Goal: Transaction & Acquisition: Purchase product/service

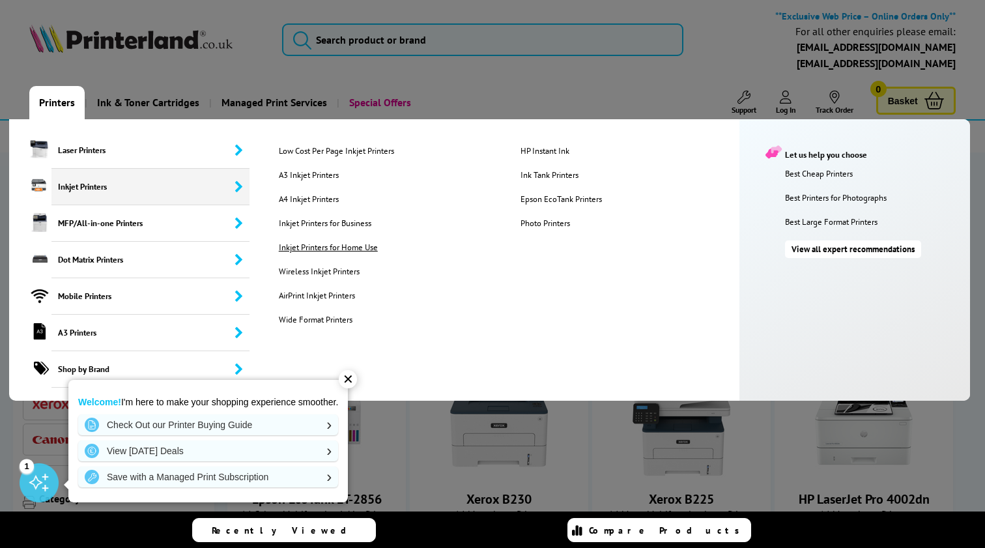
click at [335, 248] on link "Inkjet Printers for Home Use" at bounding box center [389, 247] width 240 height 11
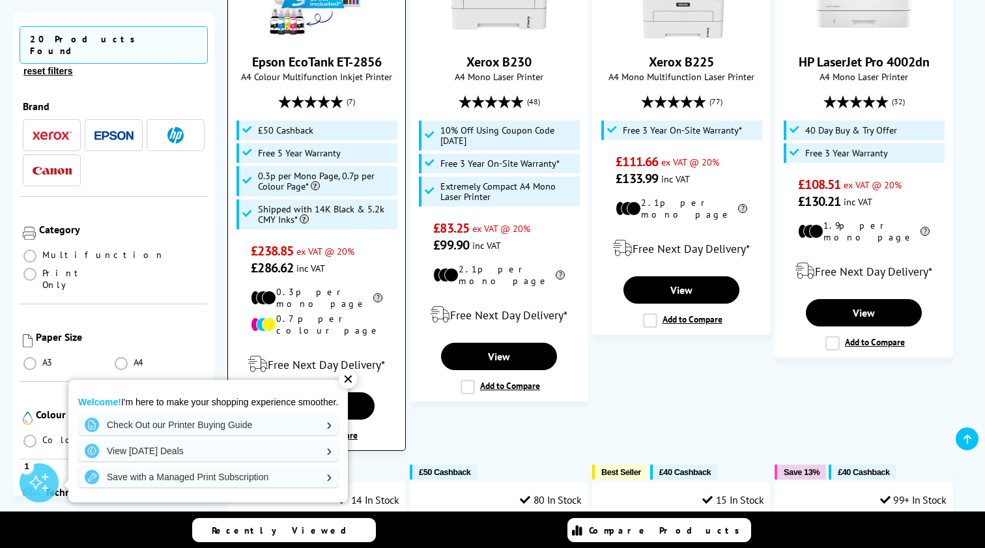
scroll to position [443, 0]
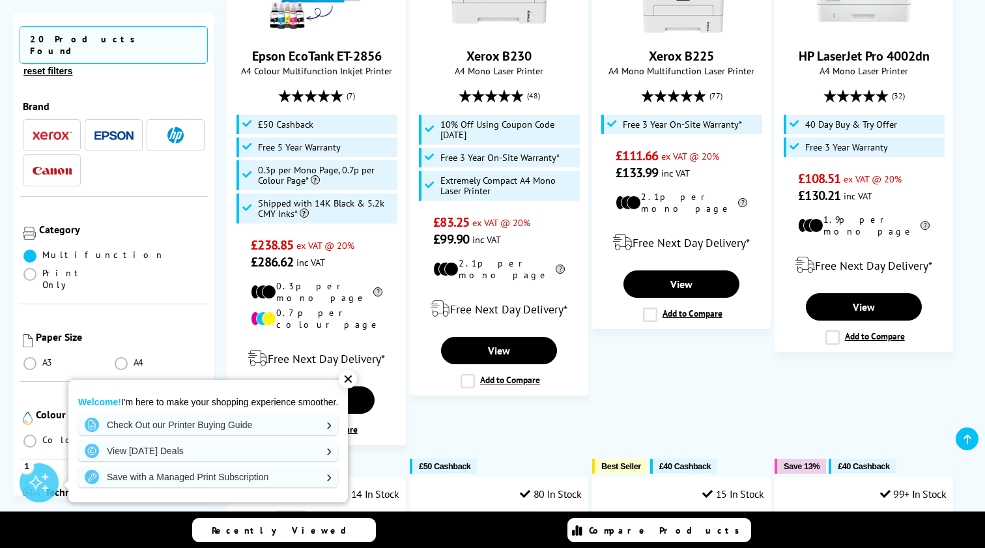
click at [29, 249] on span at bounding box center [29, 255] width 13 height 13
click at [42, 251] on input "radio" at bounding box center [42, 251] width 0 height 0
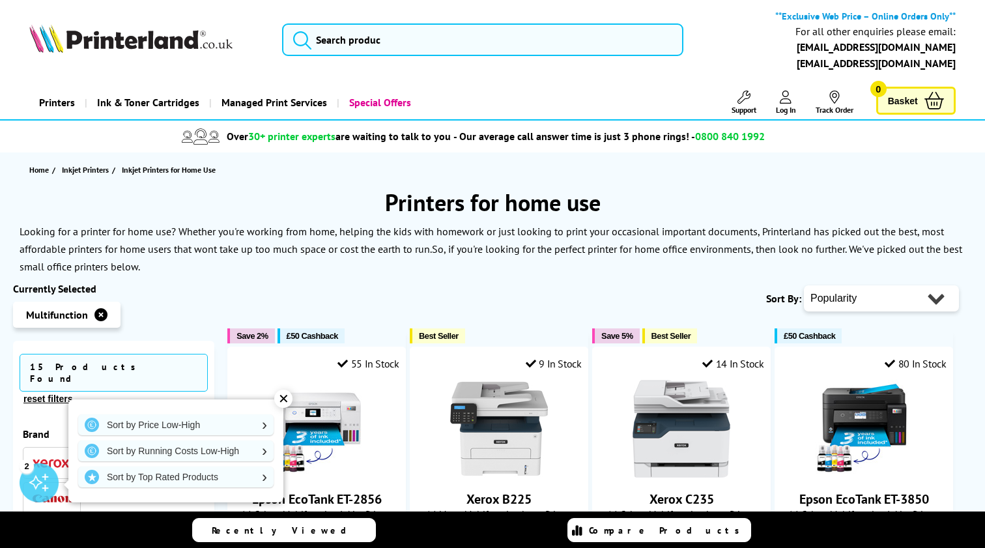
click at [117, 43] on img at bounding box center [130, 38] width 203 height 29
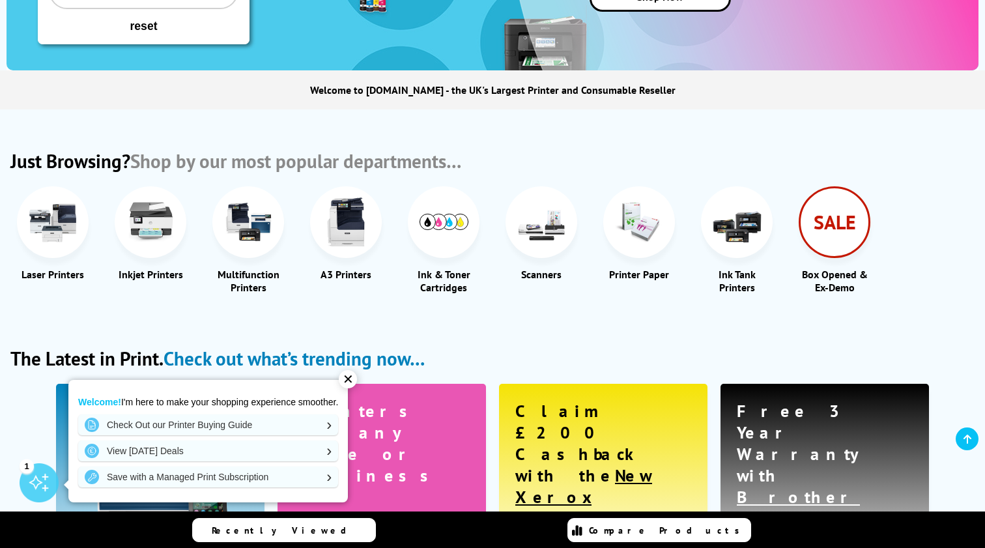
scroll to position [425, 0]
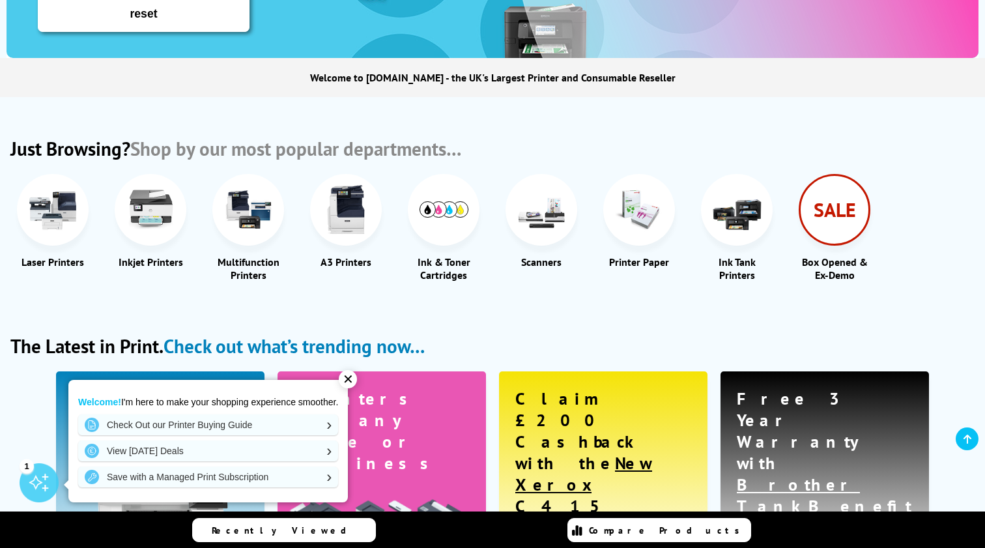
click at [348, 382] on div "✕" at bounding box center [348, 379] width 18 height 18
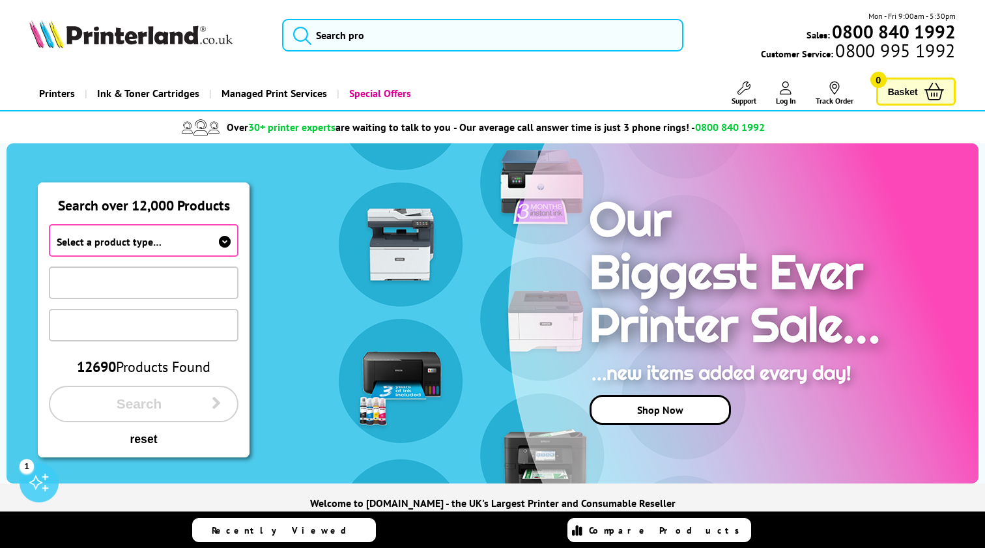
scroll to position [0, 0]
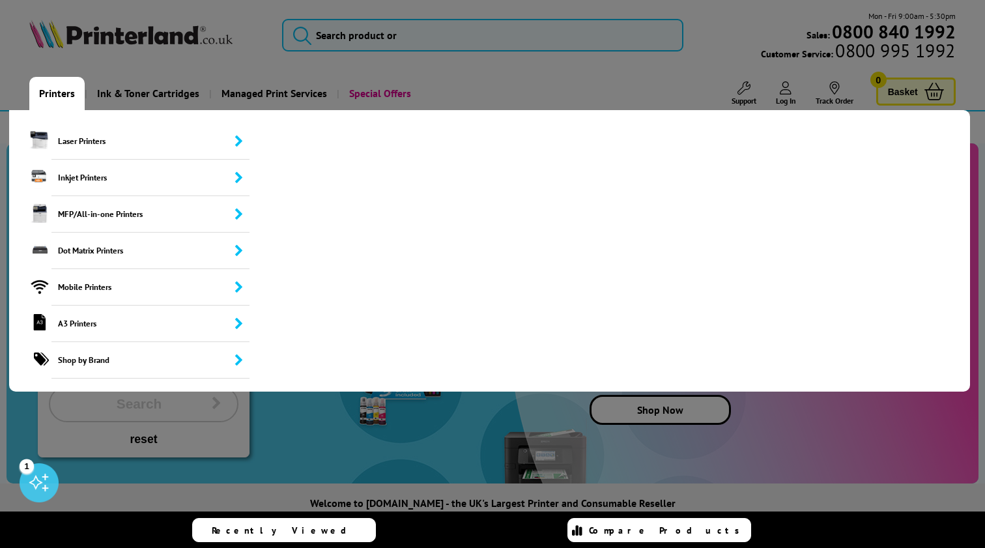
click at [63, 94] on link "Printers" at bounding box center [56, 93] width 55 height 33
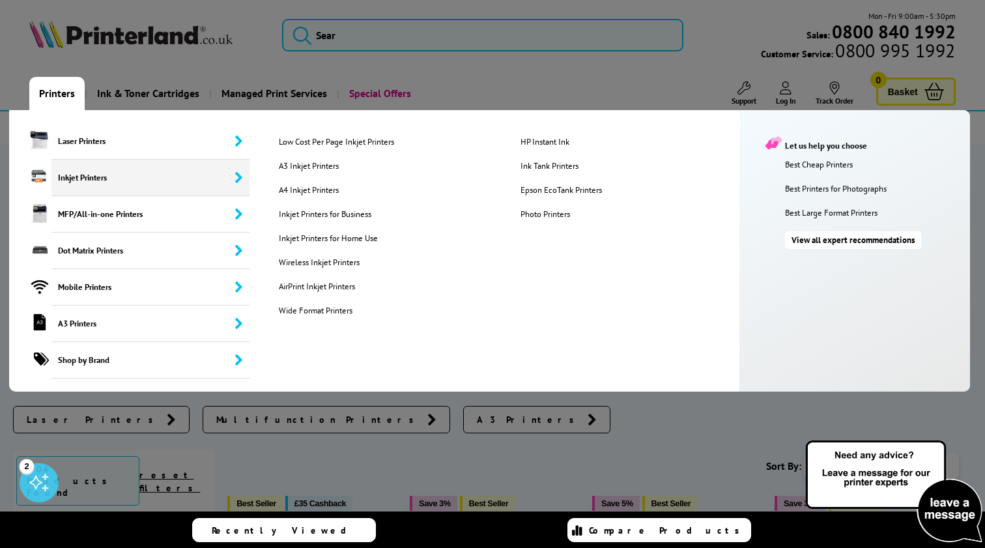
click at [73, 175] on span "Inkjet Printers" at bounding box center [150, 178] width 198 height 36
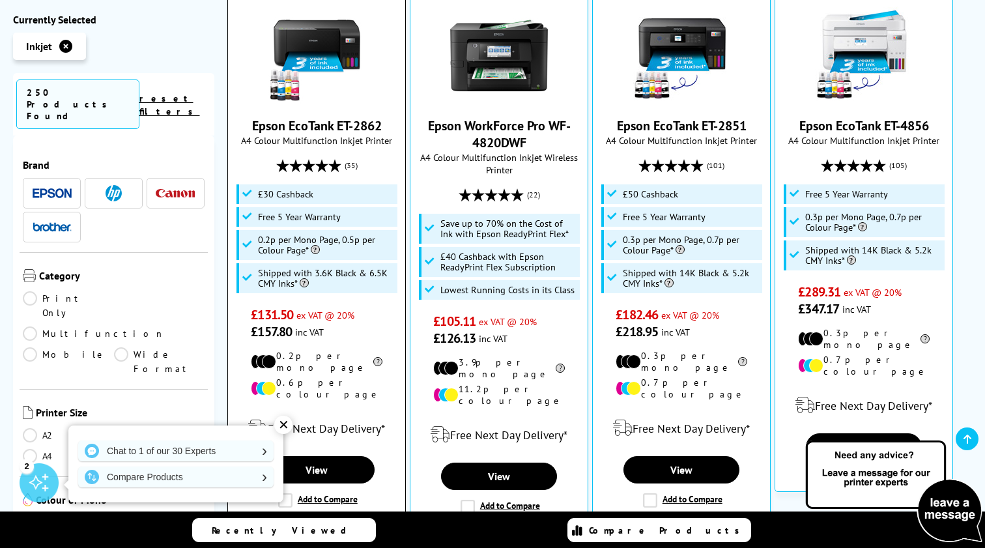
scroll to position [498, 0]
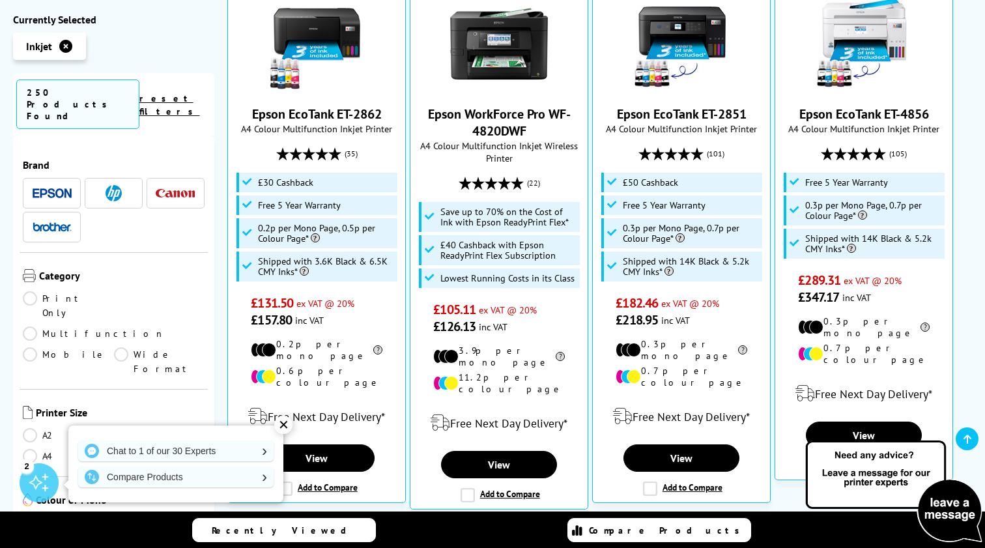
click at [124, 326] on link "Multifunction" at bounding box center [94, 333] width 142 height 14
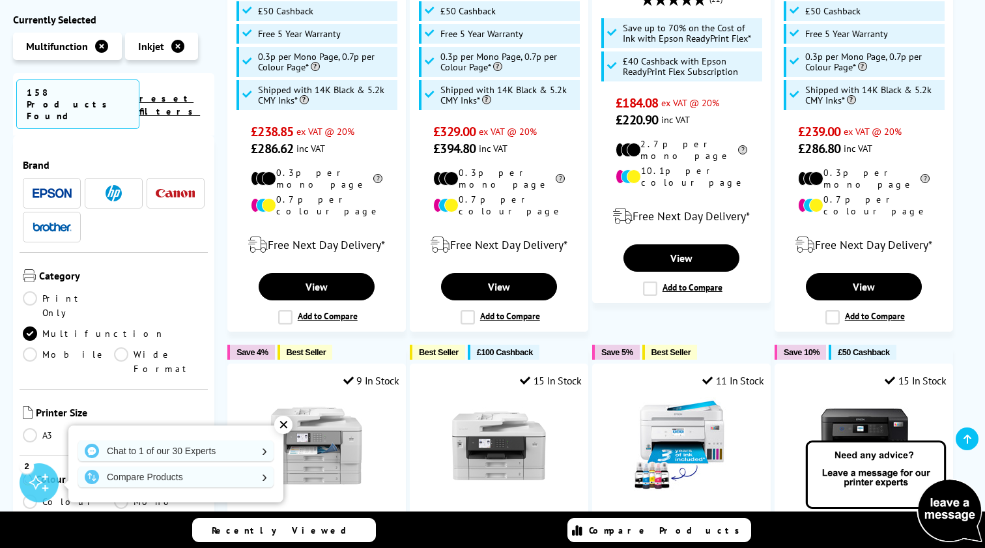
click at [117, 428] on link "A4" at bounding box center [159, 435] width 91 height 14
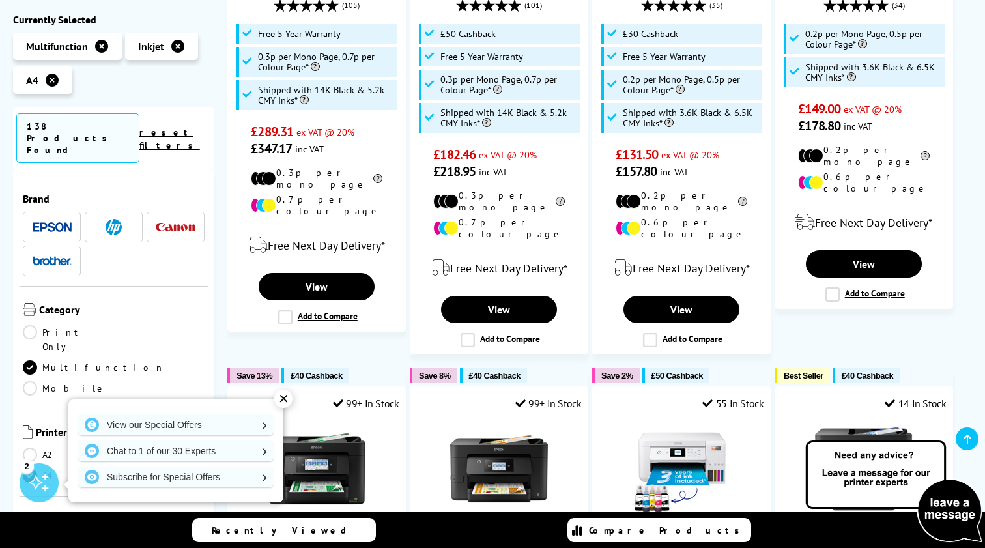
click at [281, 401] on div "✕" at bounding box center [283, 398] width 18 height 18
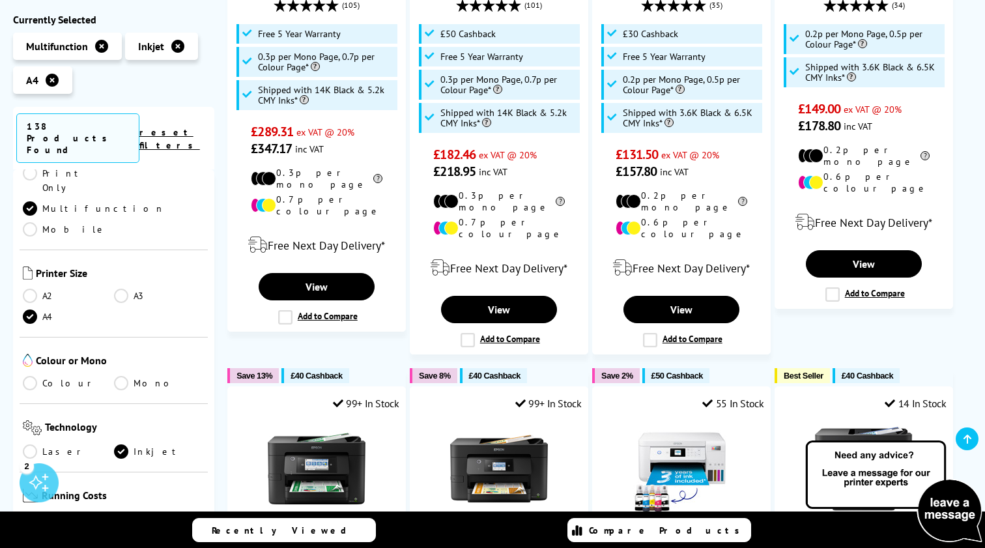
scroll to position [165, 0]
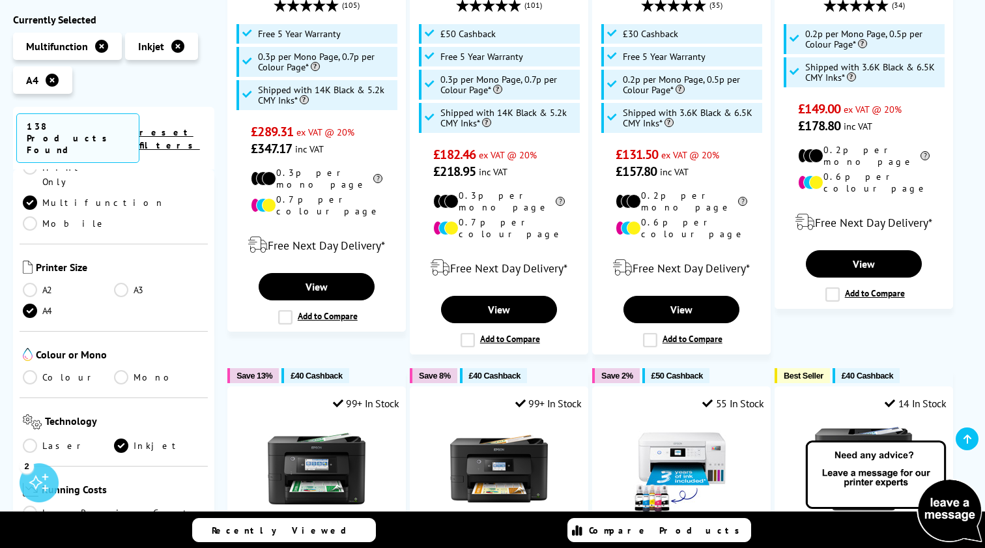
click at [33, 370] on link "Colour" at bounding box center [68, 377] width 91 height 14
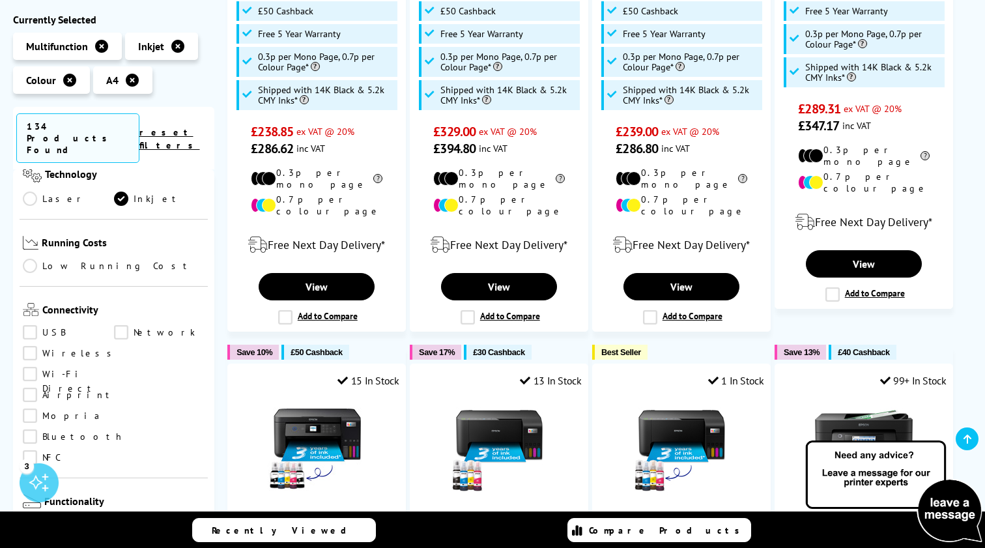
scroll to position [417, 0]
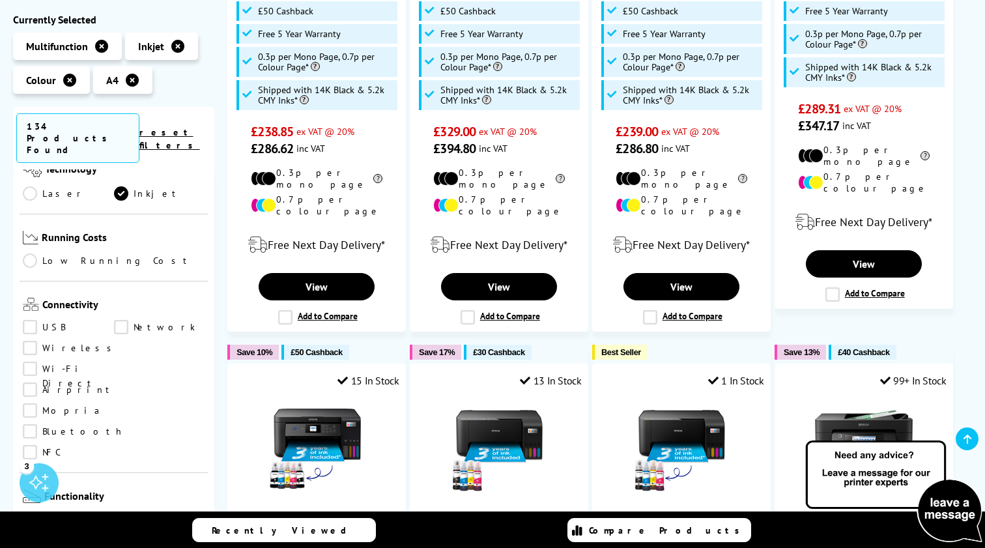
click at [29, 341] on link "Wireless" at bounding box center [71, 348] width 96 height 14
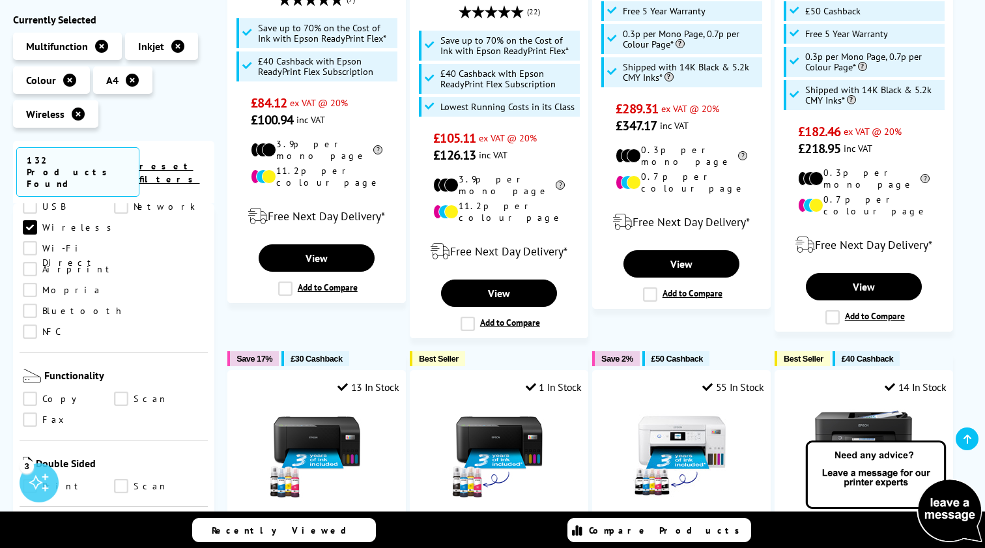
scroll to position [565, 0]
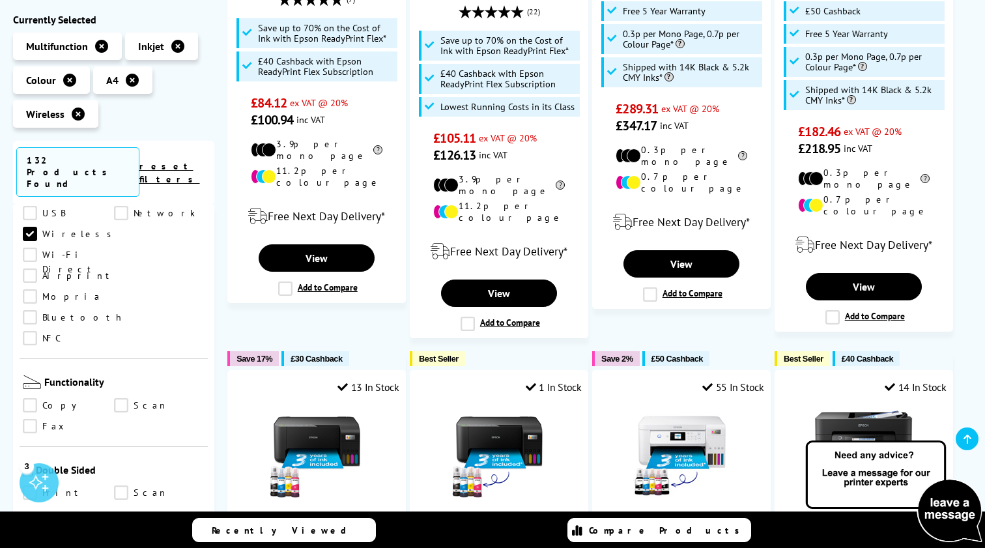
click at [118, 399] on link "Scan" at bounding box center [159, 406] width 91 height 14
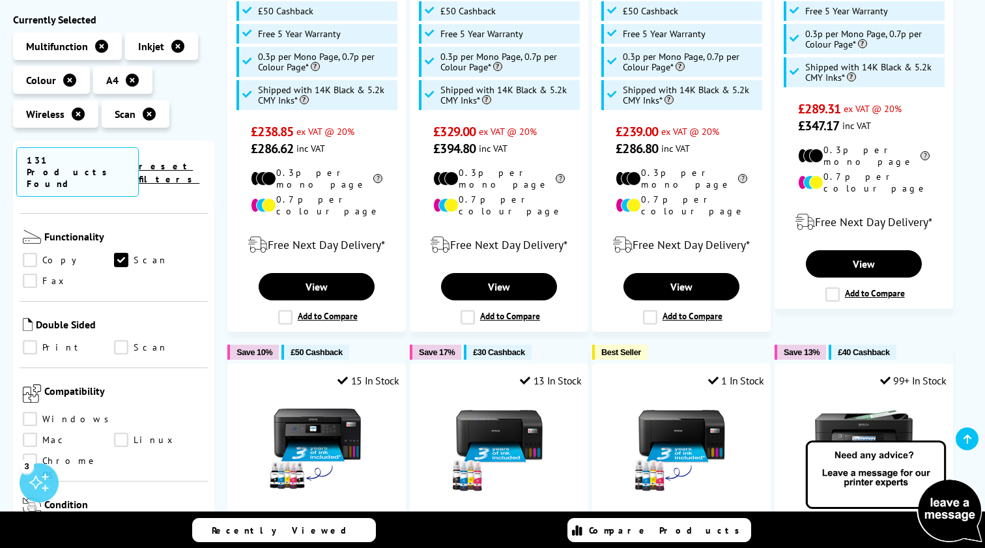
scroll to position [688, 0]
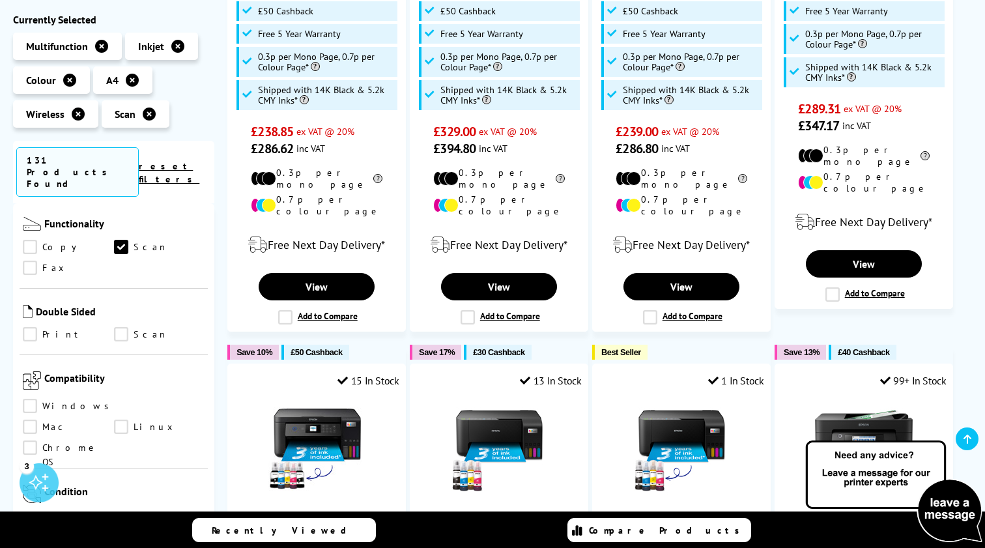
click at [32, 328] on link "Print" at bounding box center [68, 335] width 91 height 14
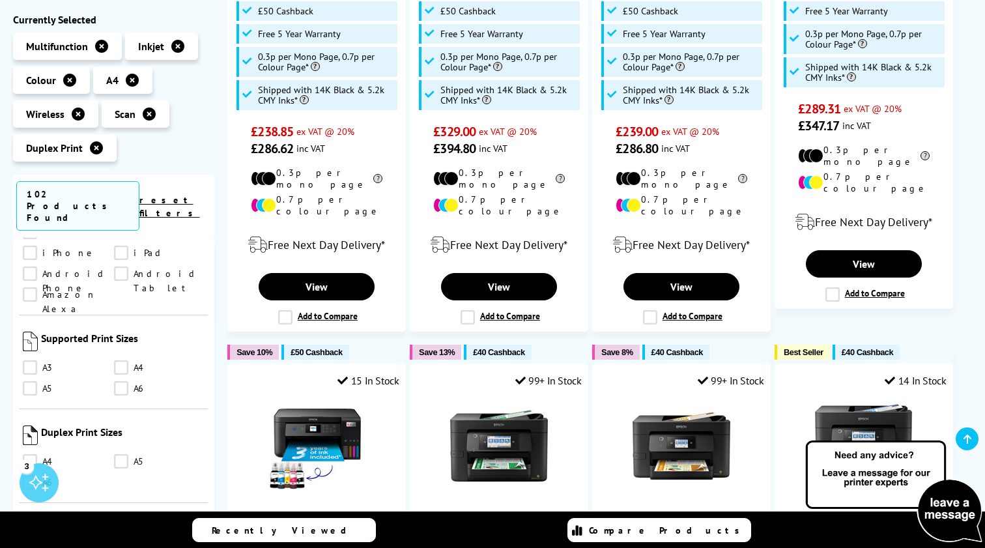
scroll to position [1078, 0]
click at [120, 379] on link "A6" at bounding box center [159, 386] width 91 height 14
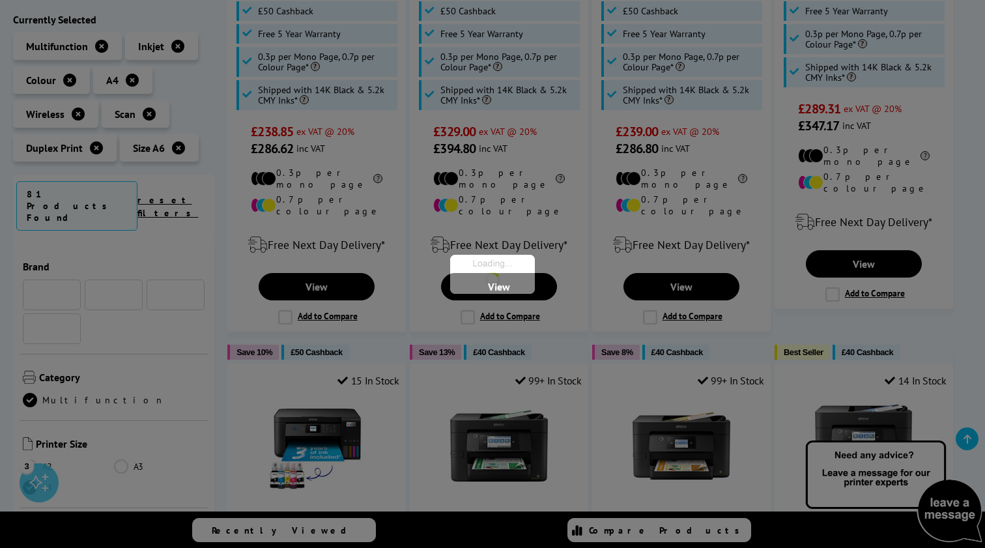
scroll to position [1078, 0]
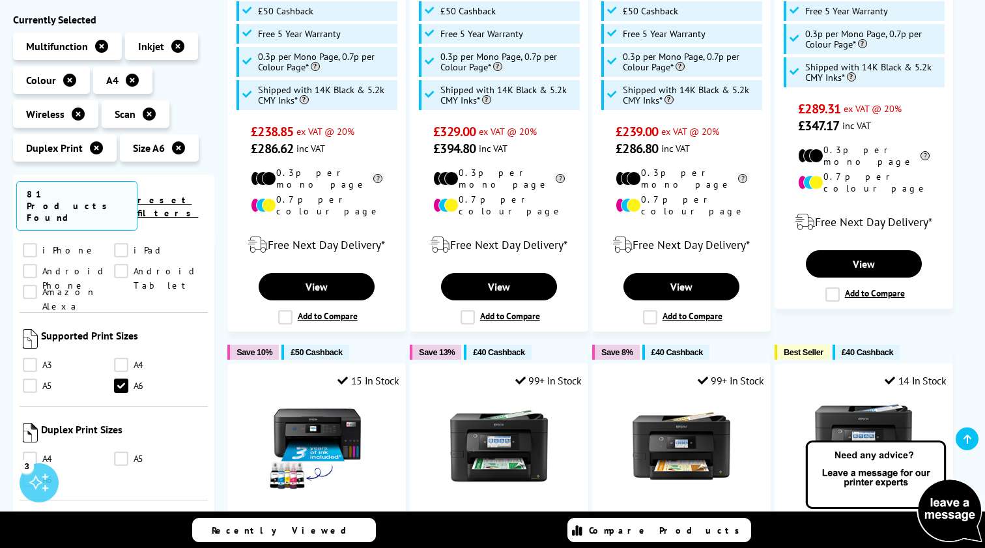
click at [120, 358] on link "A4" at bounding box center [159, 365] width 91 height 14
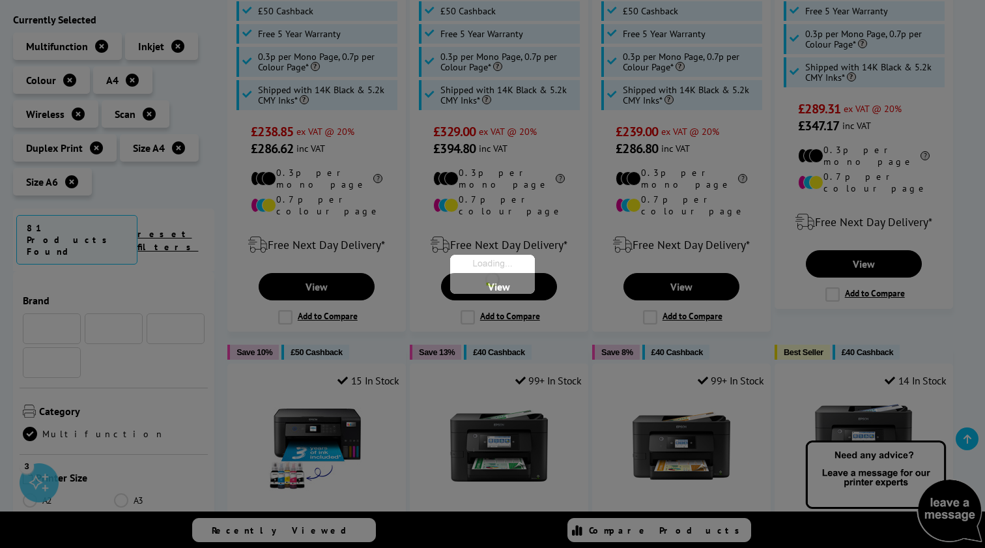
scroll to position [1078, 0]
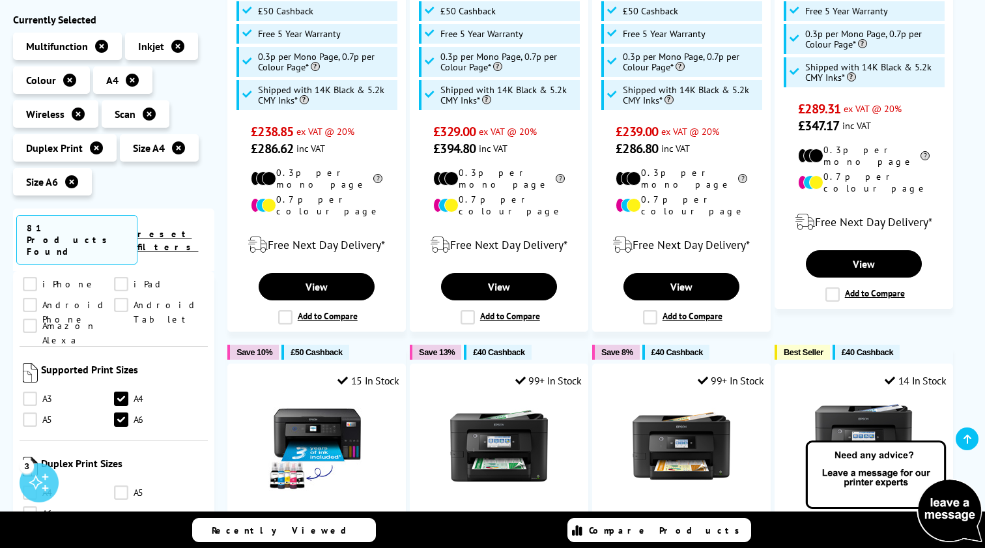
click at [29, 413] on link "A5" at bounding box center [68, 420] width 91 height 14
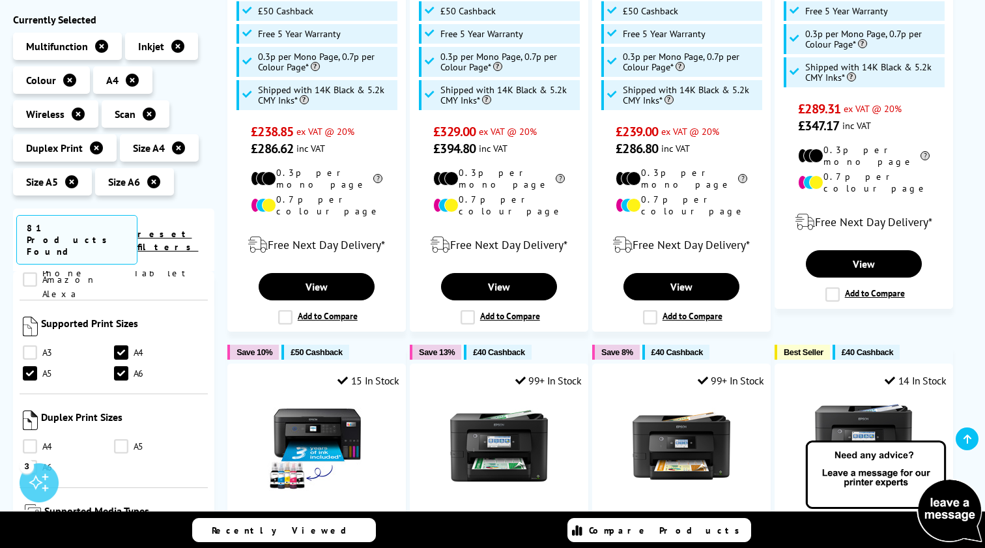
scroll to position [1149, 0]
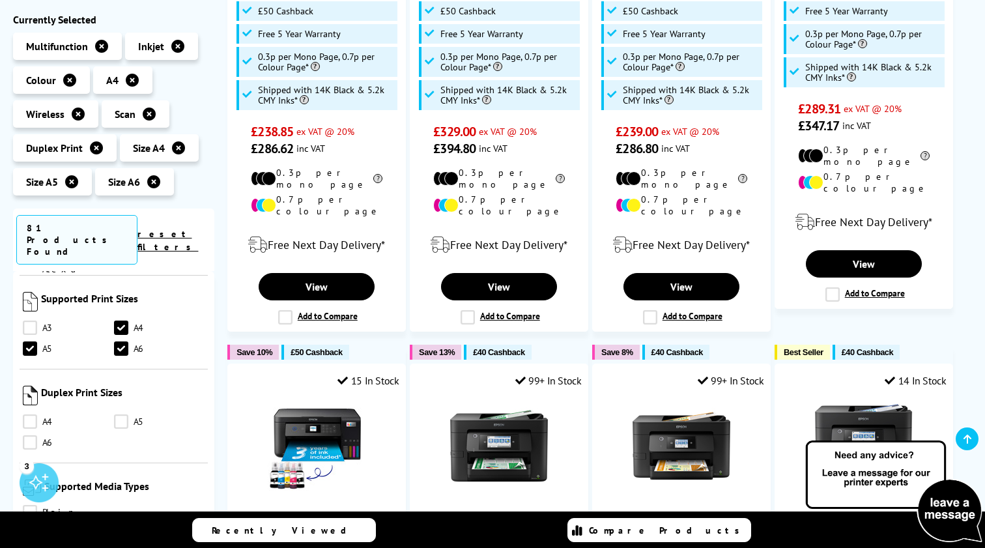
click at [31, 436] on link "A6" at bounding box center [68, 443] width 91 height 14
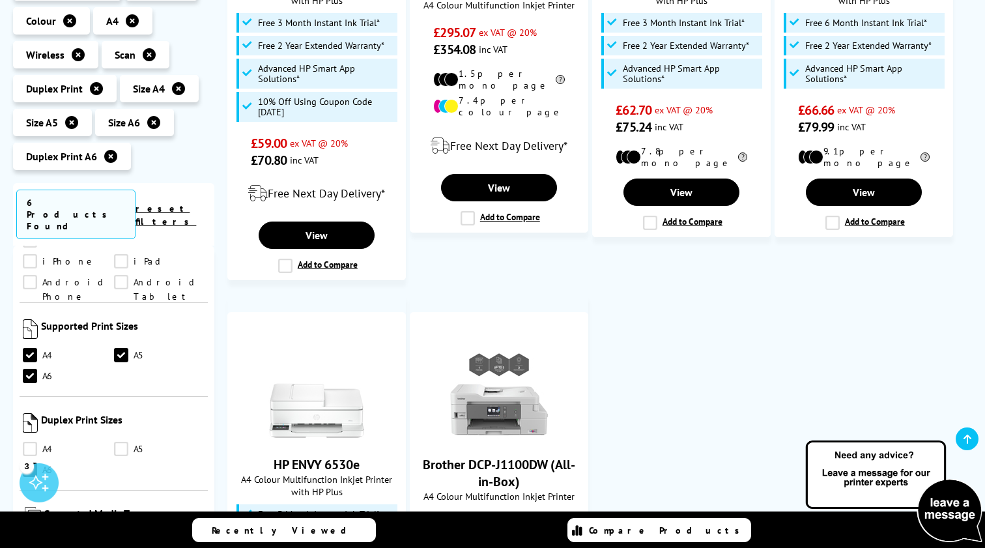
scroll to position [880, 0]
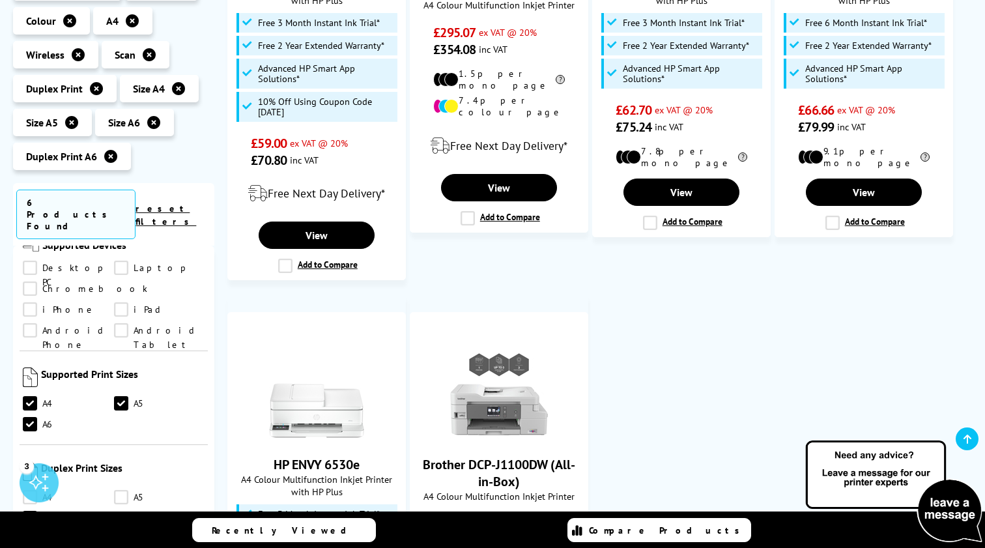
click at [33, 490] on link "A4" at bounding box center [68, 497] width 91 height 14
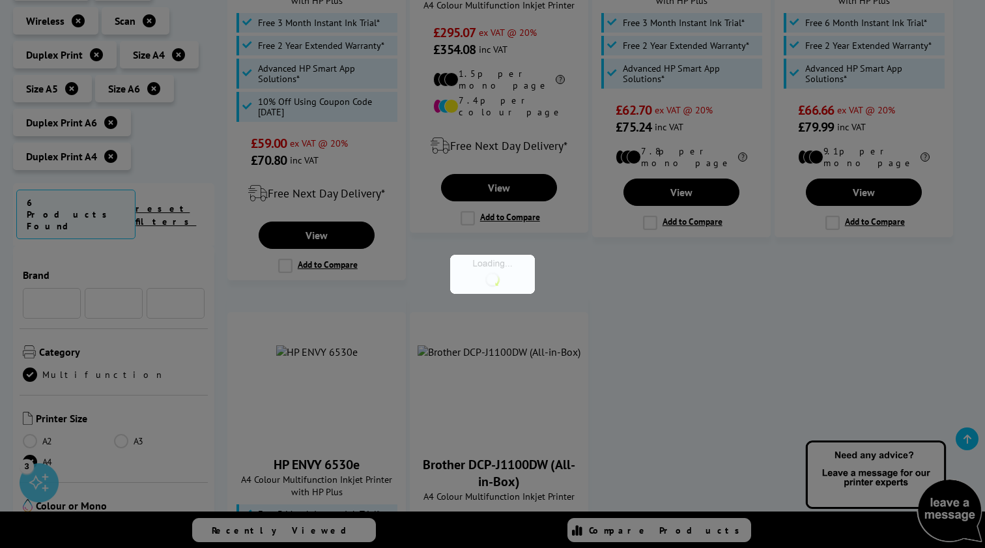
scroll to position [880, 0]
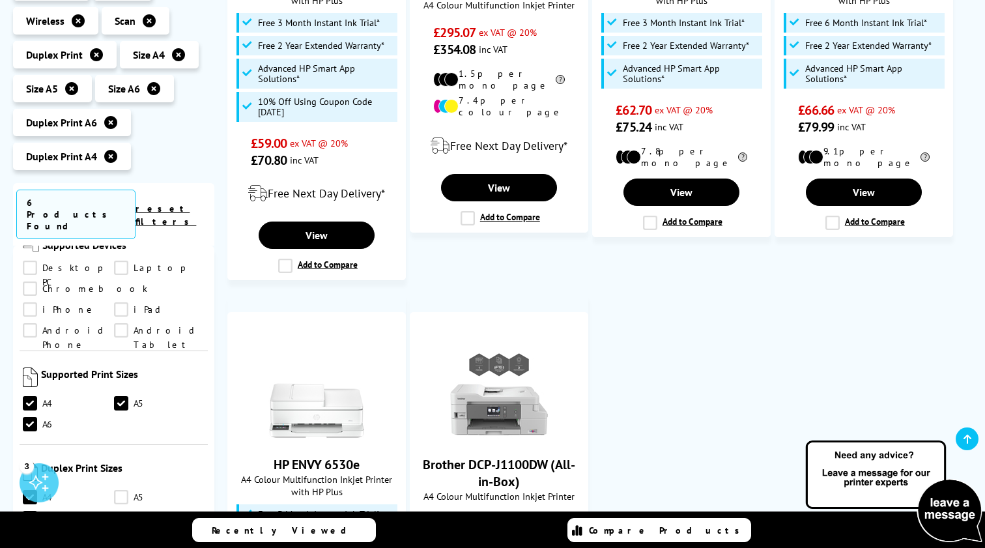
click at [127, 490] on link "A5" at bounding box center [159, 497] width 91 height 14
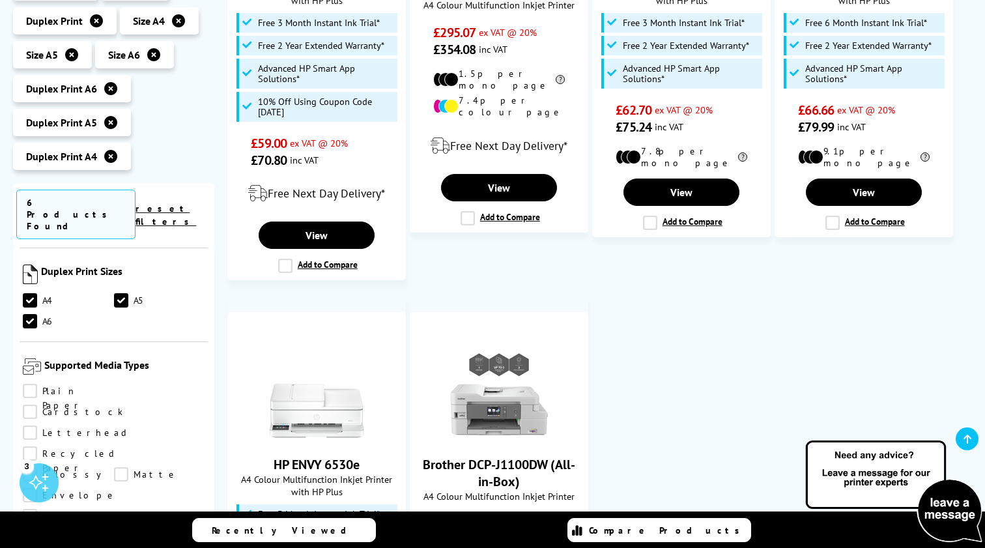
scroll to position [1066, 0]
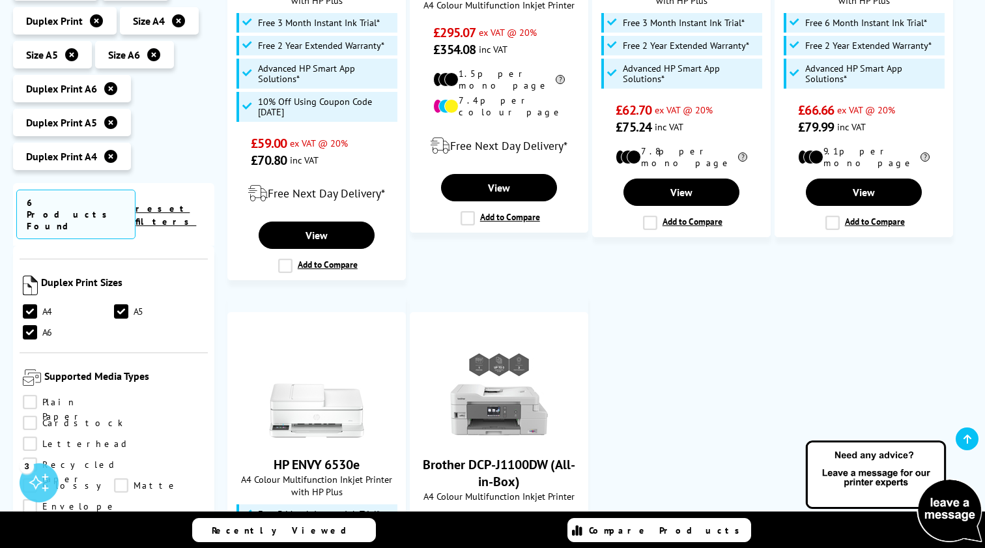
click at [32, 395] on link "Plain Paper" at bounding box center [68, 402] width 91 height 14
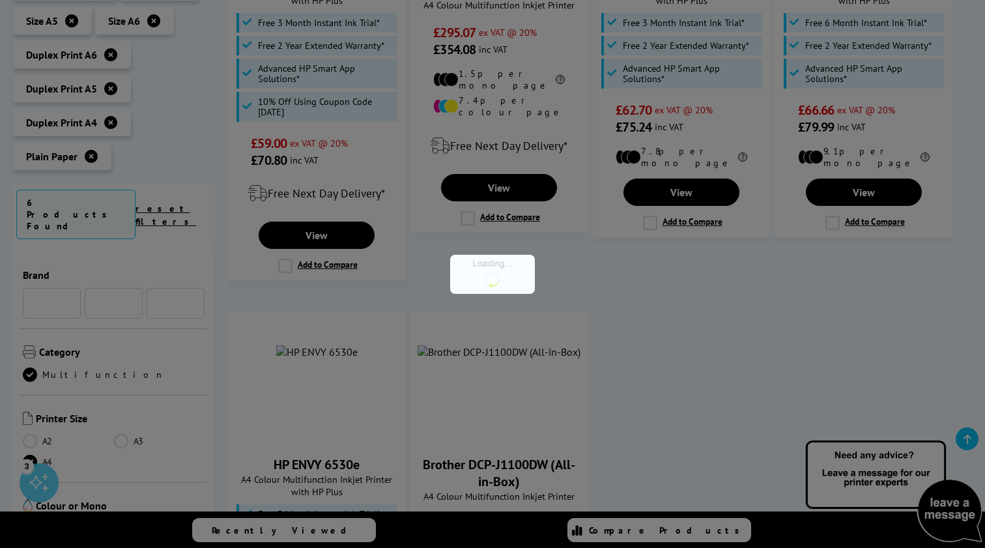
scroll to position [1066, 0]
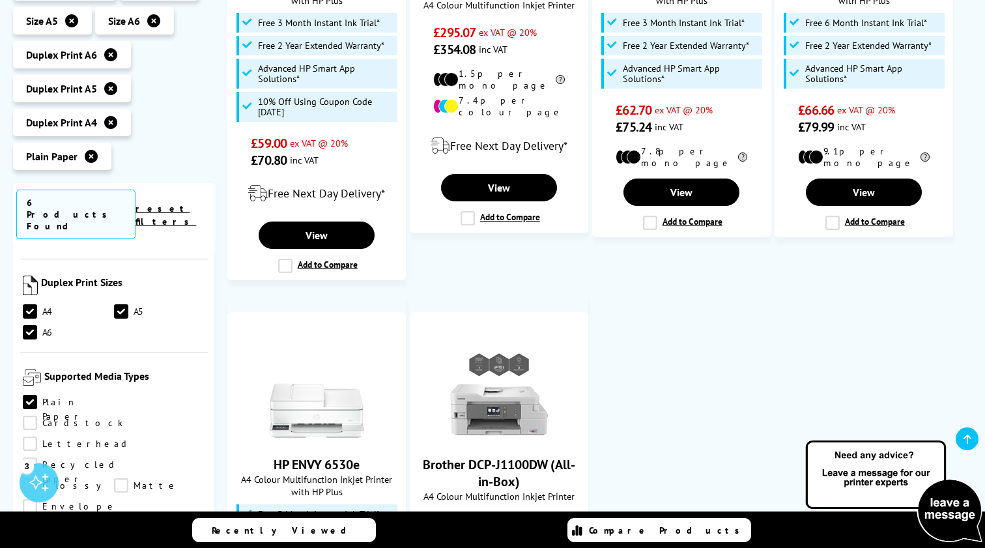
click at [122, 416] on link "Cardstock" at bounding box center [73, 423] width 100 height 14
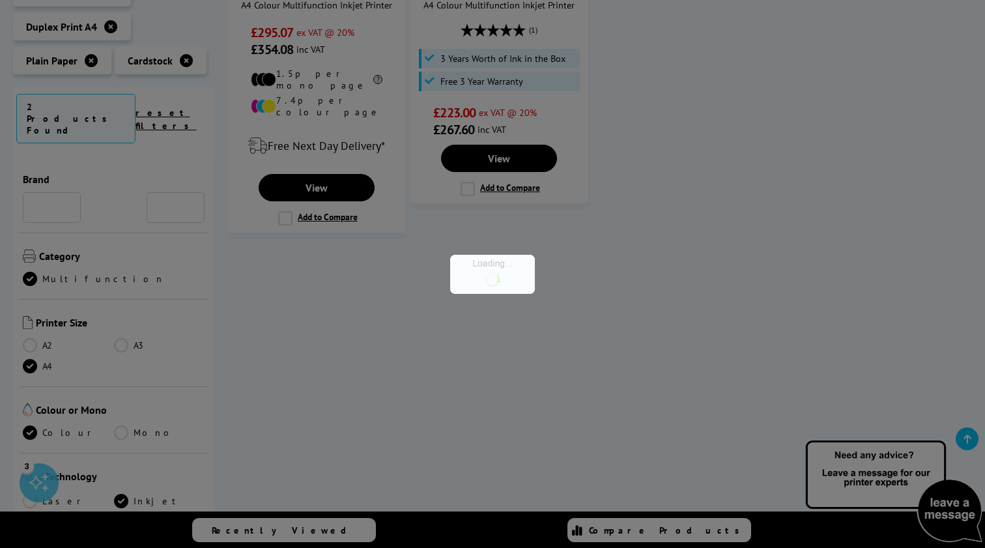
scroll to position [1066, 0]
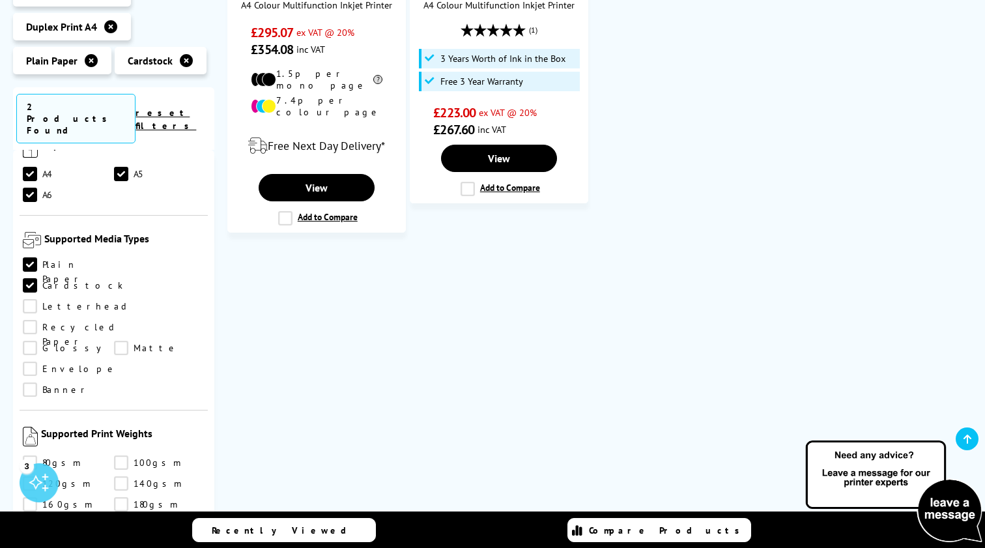
click at [120, 539] on link "300gsm" at bounding box center [159, 546] width 91 height 14
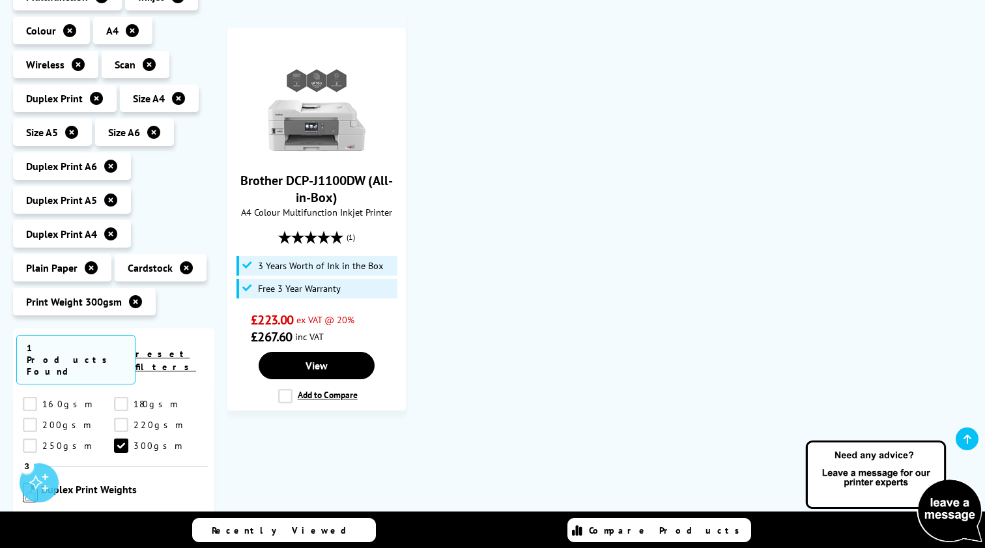
scroll to position [322, 0]
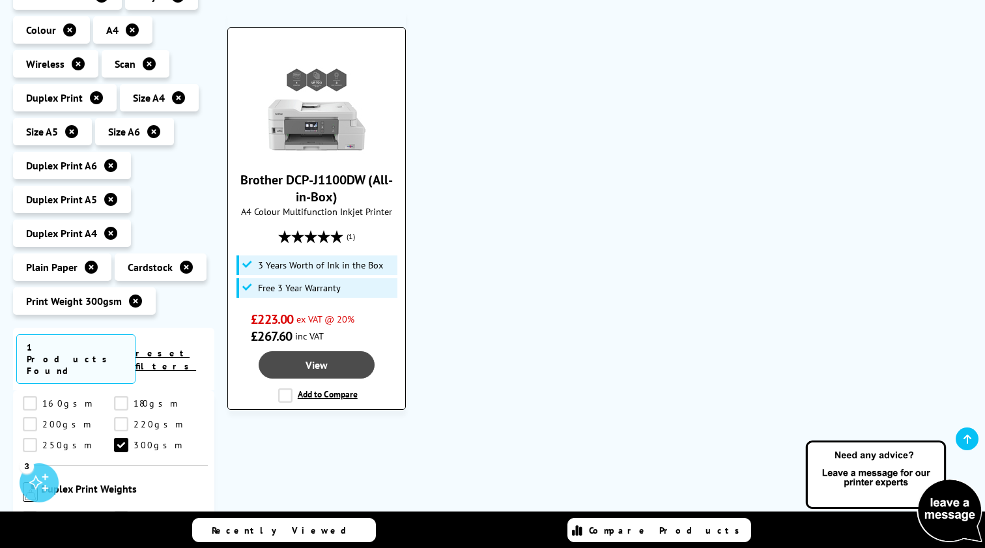
click at [326, 363] on link "View" at bounding box center [317, 364] width 116 height 27
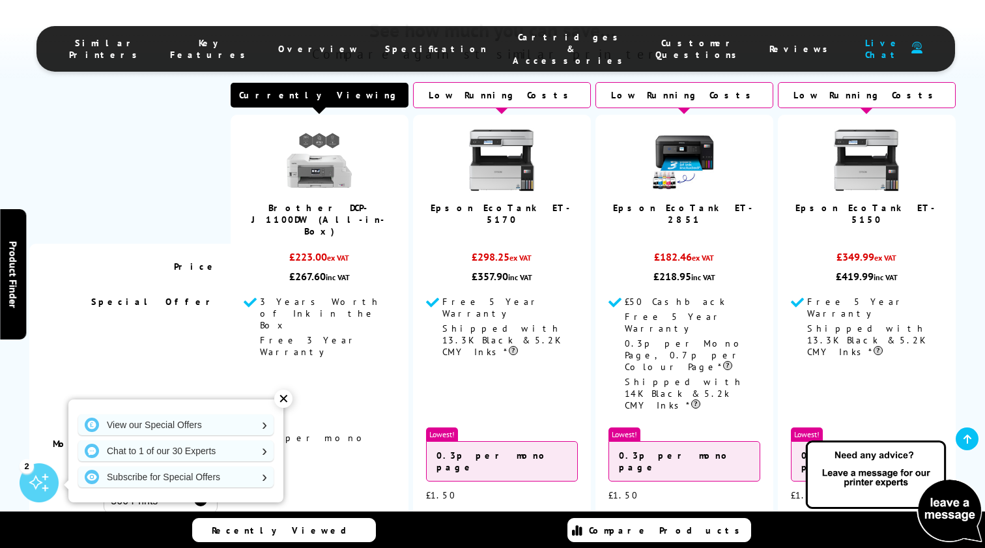
scroll to position [864, 0]
click at [283, 400] on div "✕" at bounding box center [283, 398] width 18 height 18
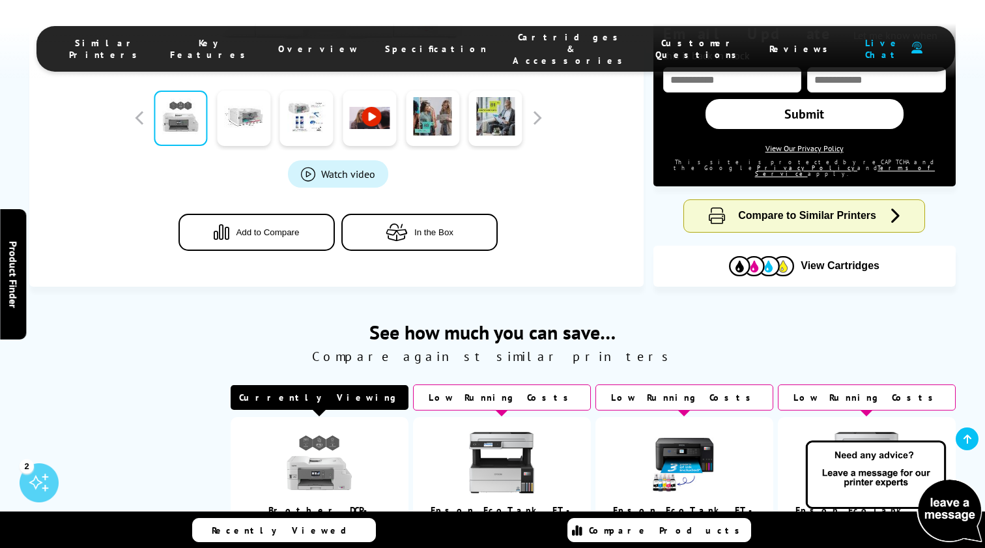
scroll to position [598, 0]
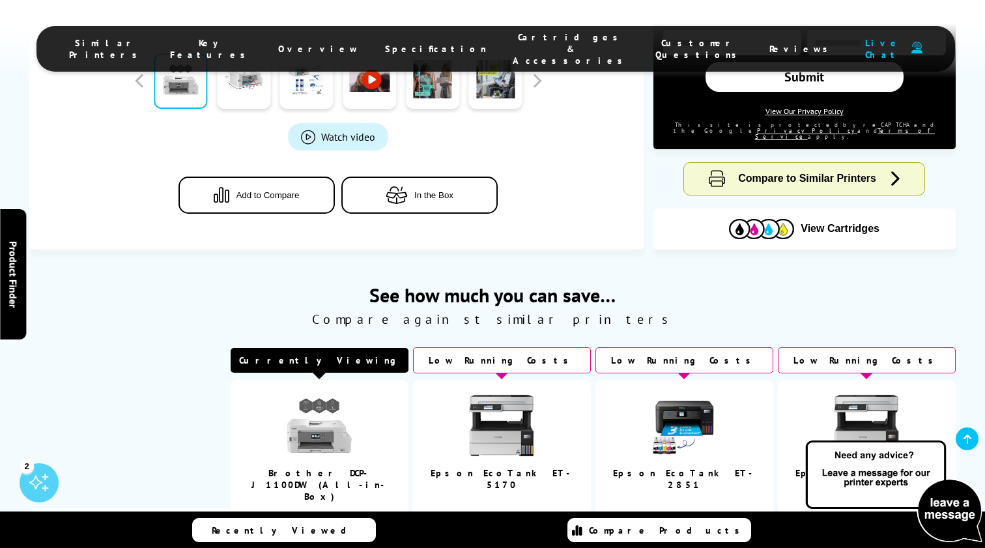
click at [317, 393] on img at bounding box center [319, 425] width 65 height 65
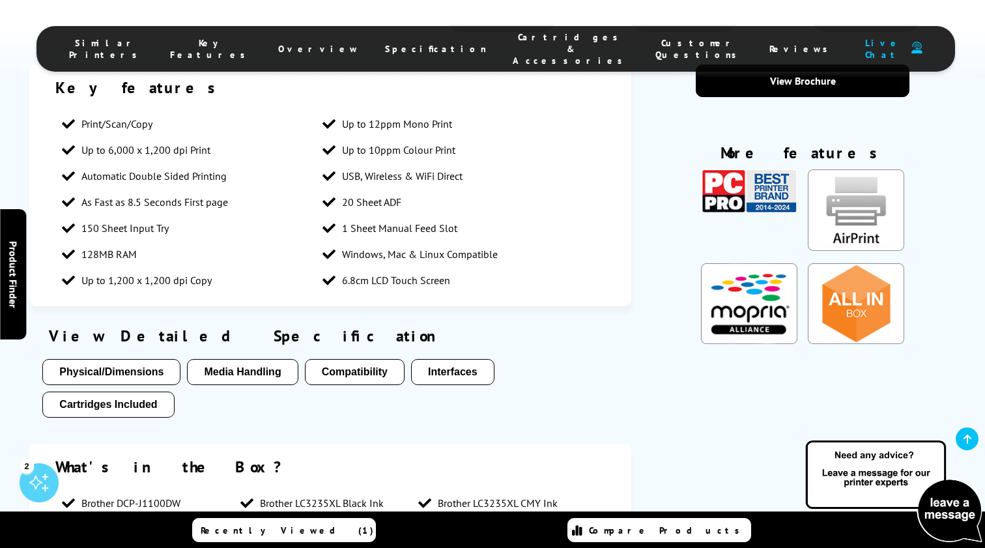
scroll to position [1510, 0]
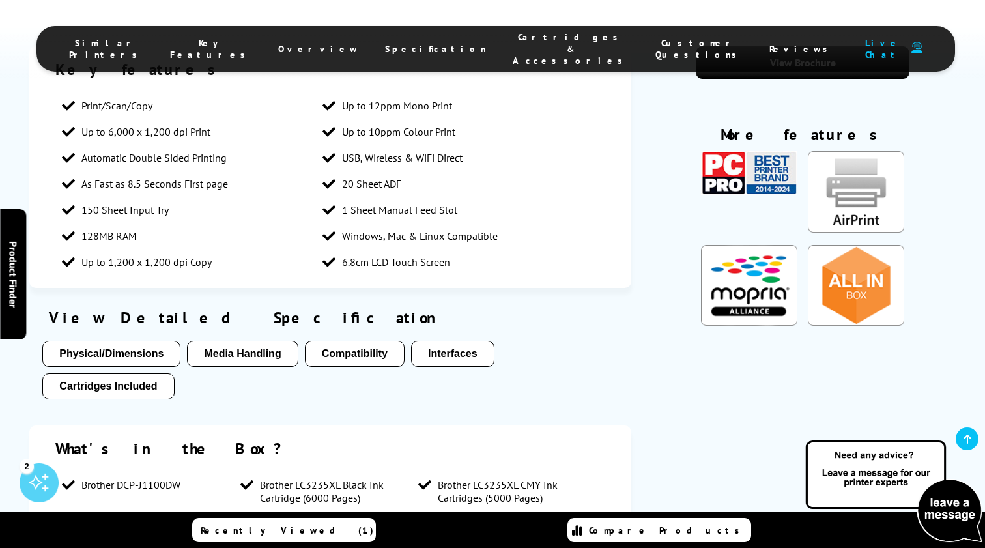
click at [273, 341] on button "Media Handling" at bounding box center [242, 354] width 111 height 26
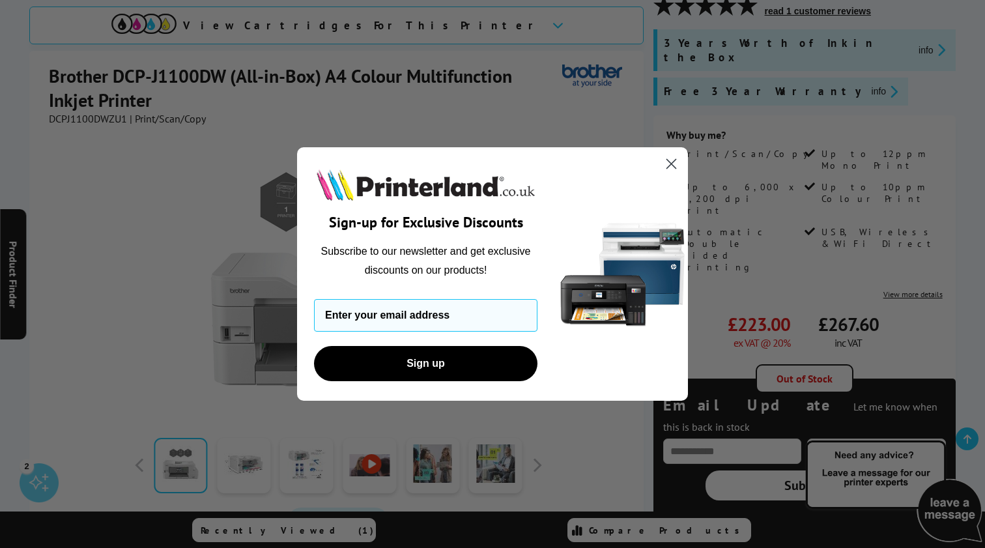
scroll to position [212, 0]
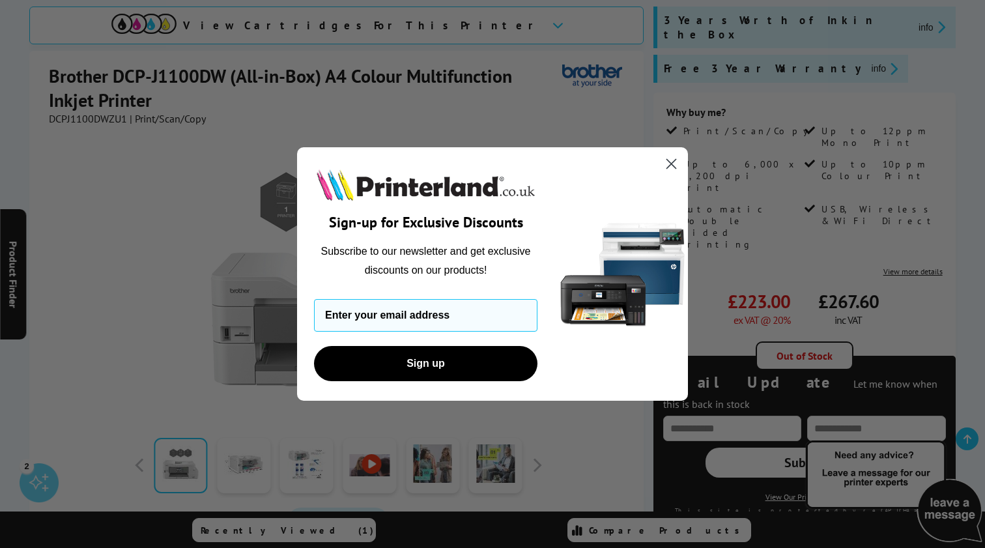
click at [671, 167] on circle "Close dialog" at bounding box center [670, 163] width 21 height 21
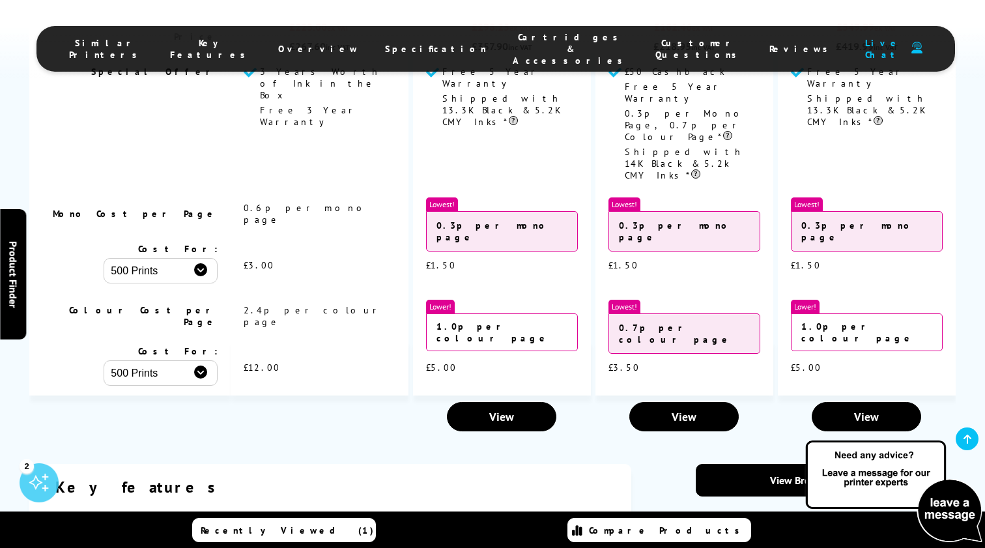
scroll to position [1094, 0]
